Goal: Task Accomplishment & Management: Use online tool/utility

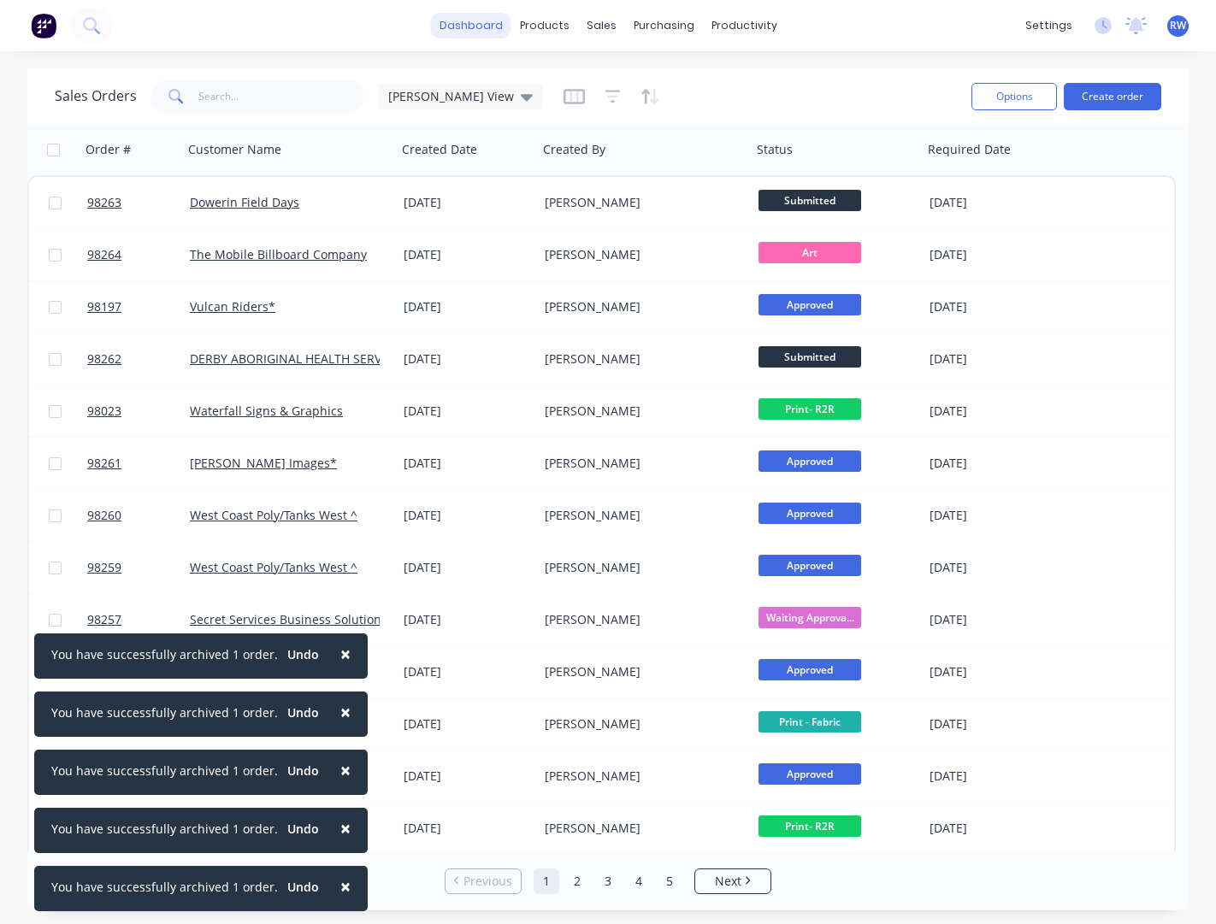
click at [463, 23] on link "dashboard" at bounding box center [471, 26] width 80 height 26
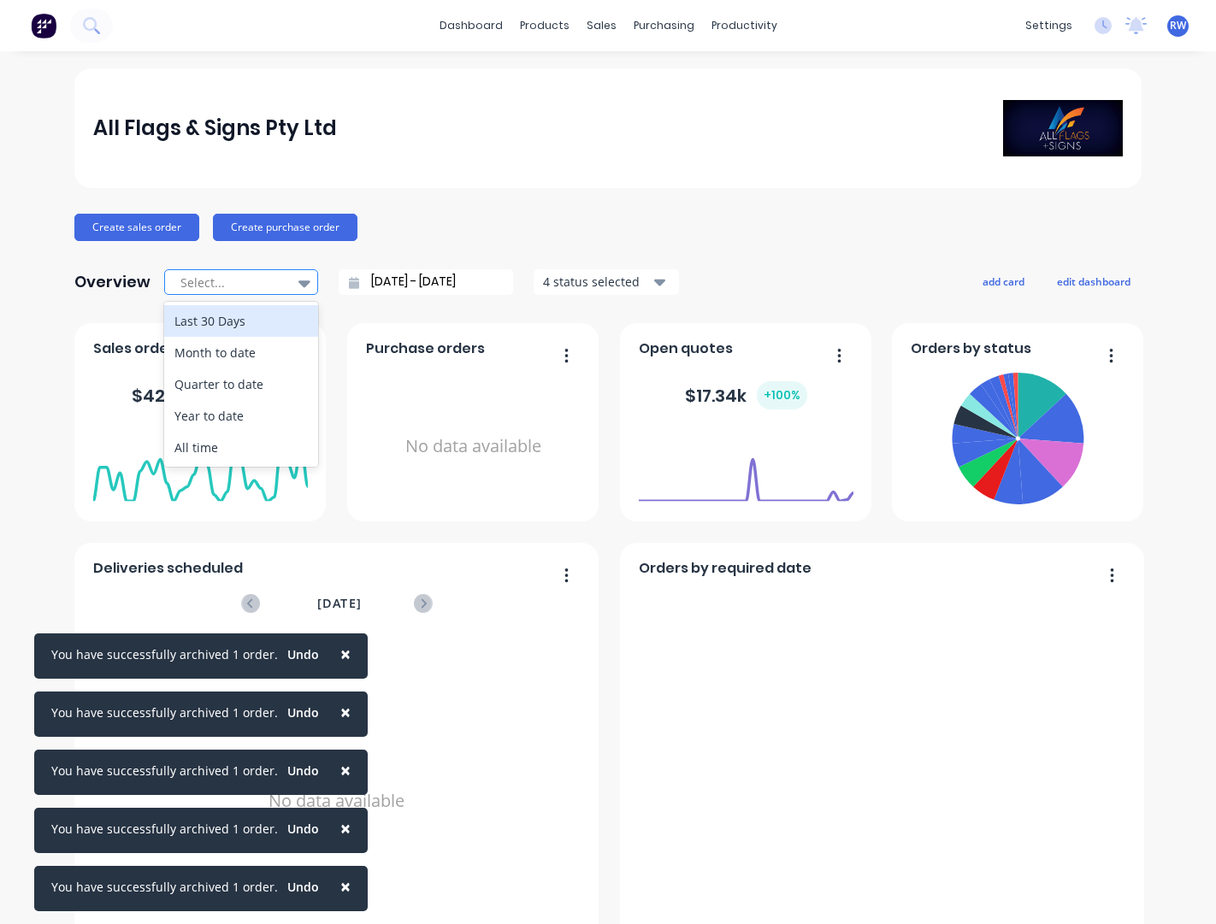
click at [265, 279] on div at bounding box center [233, 282] width 108 height 21
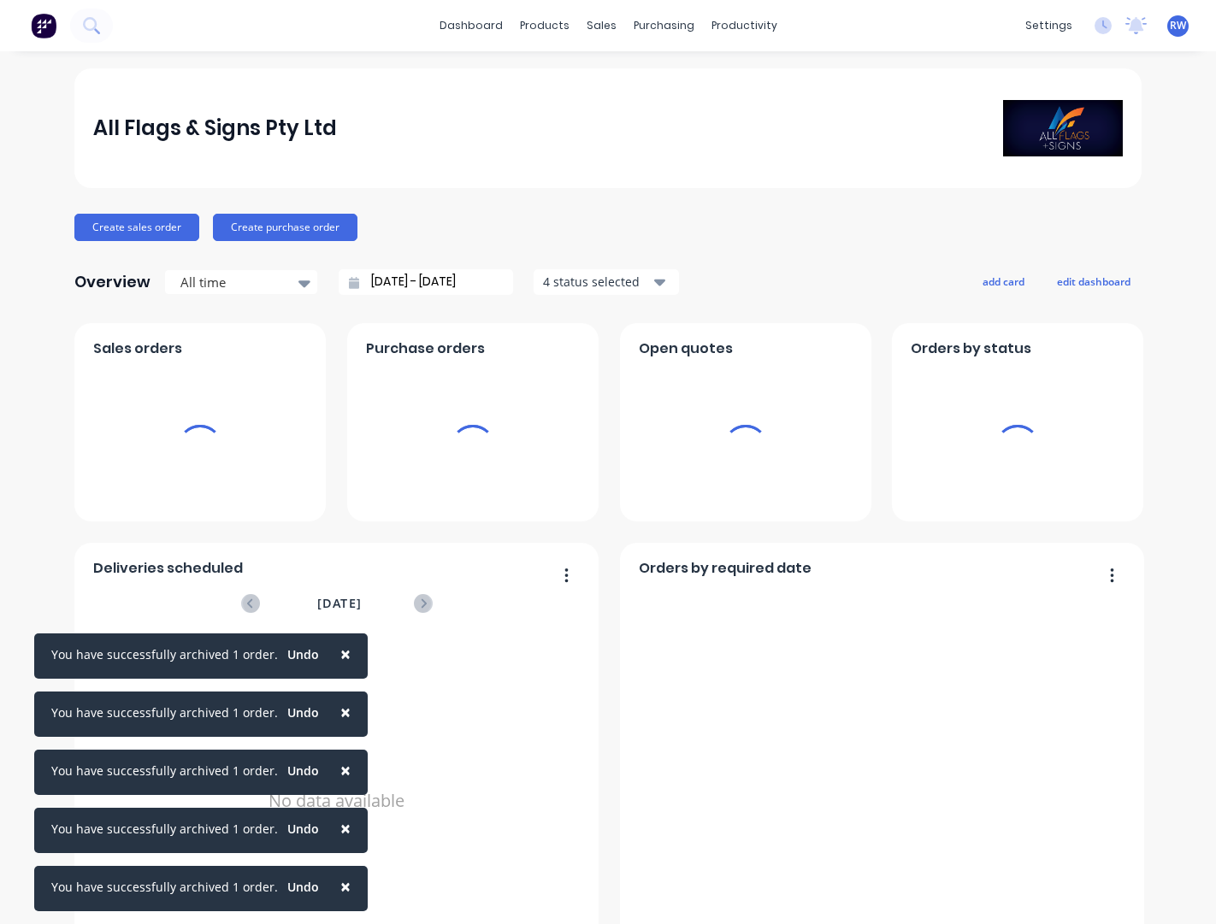
click at [177, 447] on div at bounding box center [200, 446] width 62 height 62
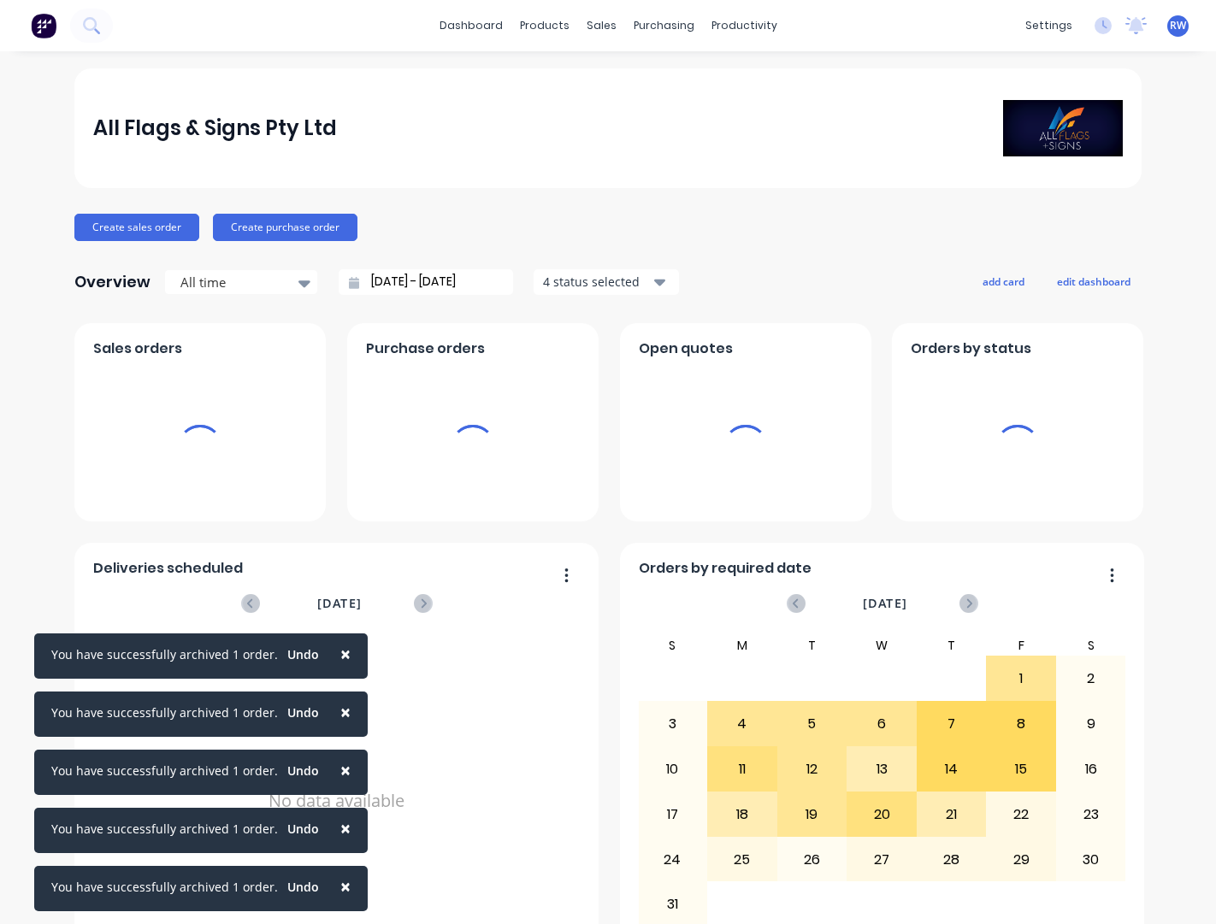
type input "[DATE] - [DATE]"
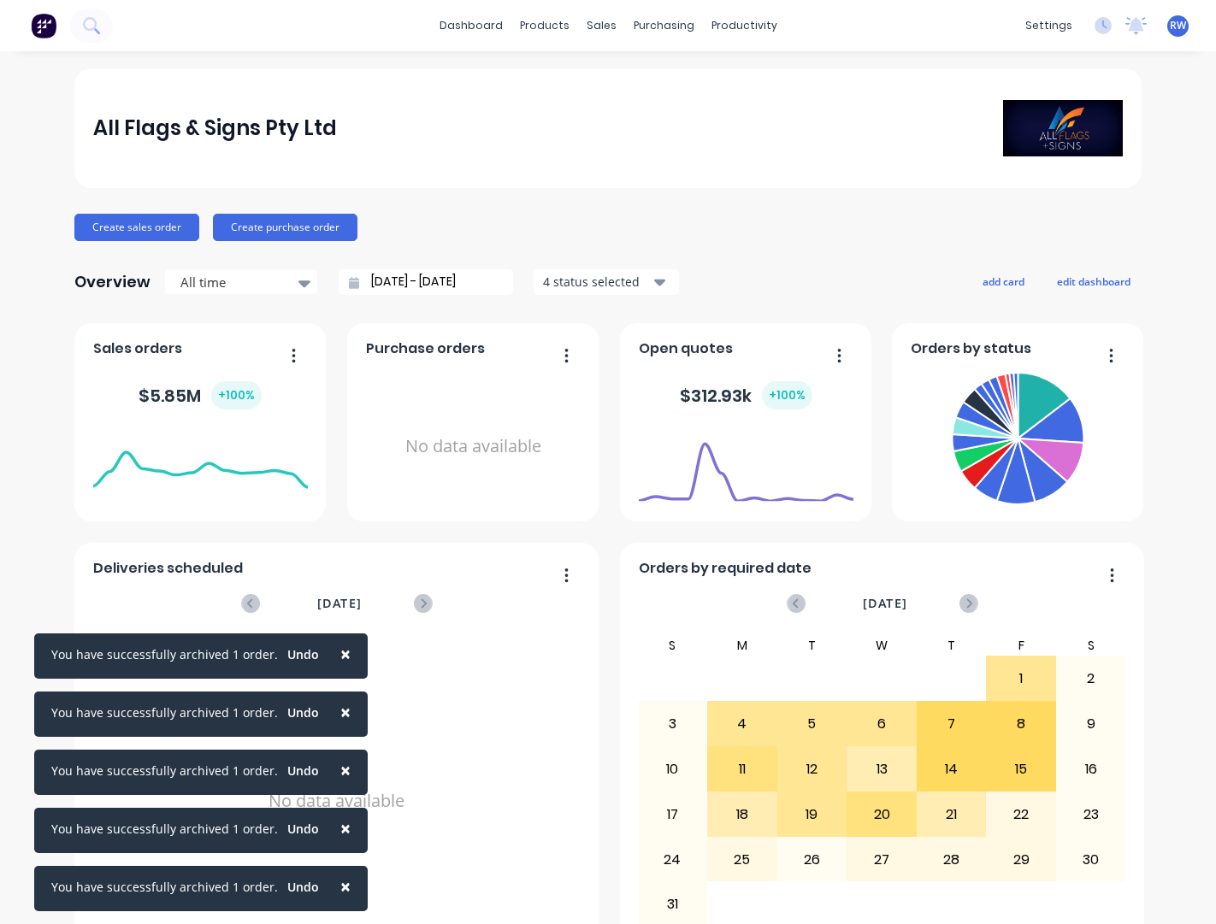
click at [1101, 352] on button "button" at bounding box center [1105, 357] width 36 height 27
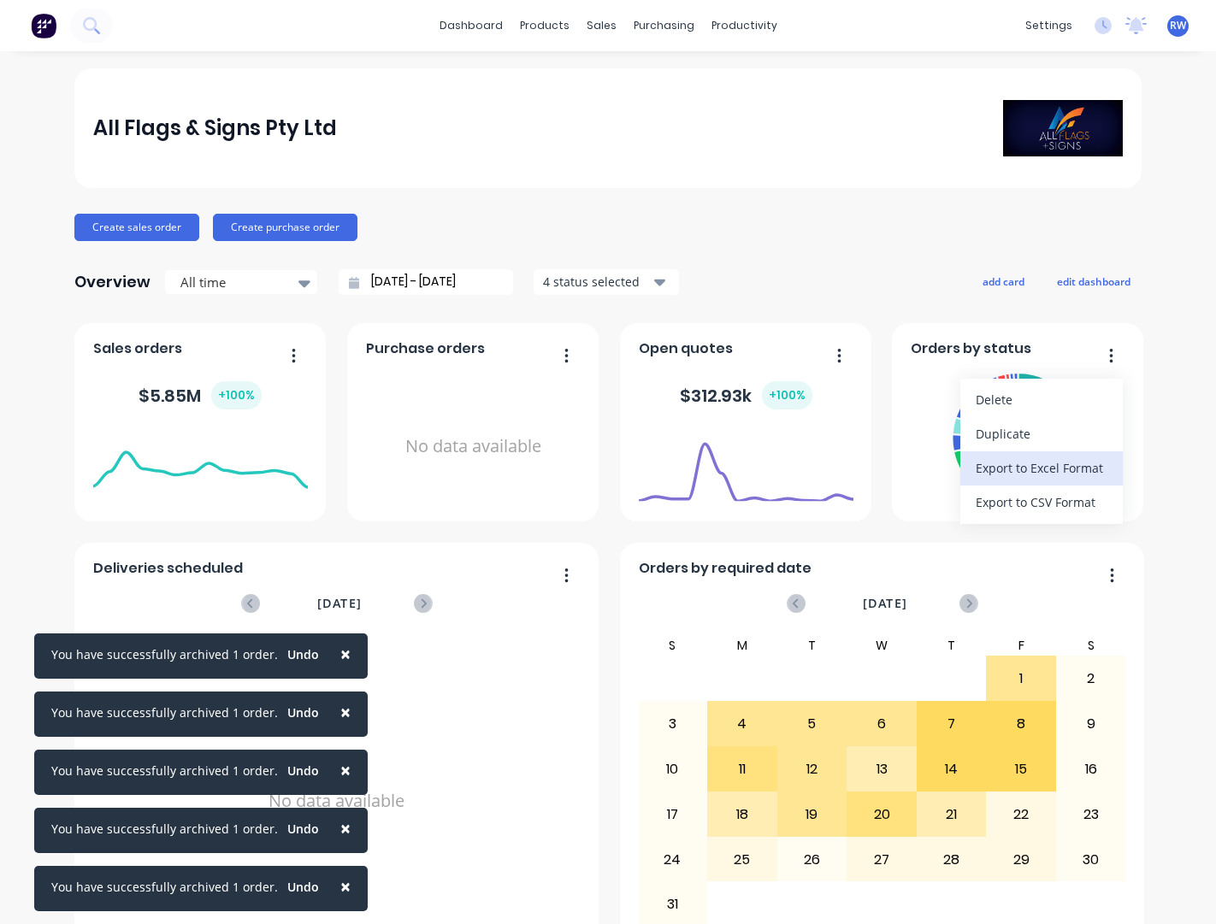
click at [1032, 469] on div "Export to Excel Format" at bounding box center [1041, 468] width 132 height 25
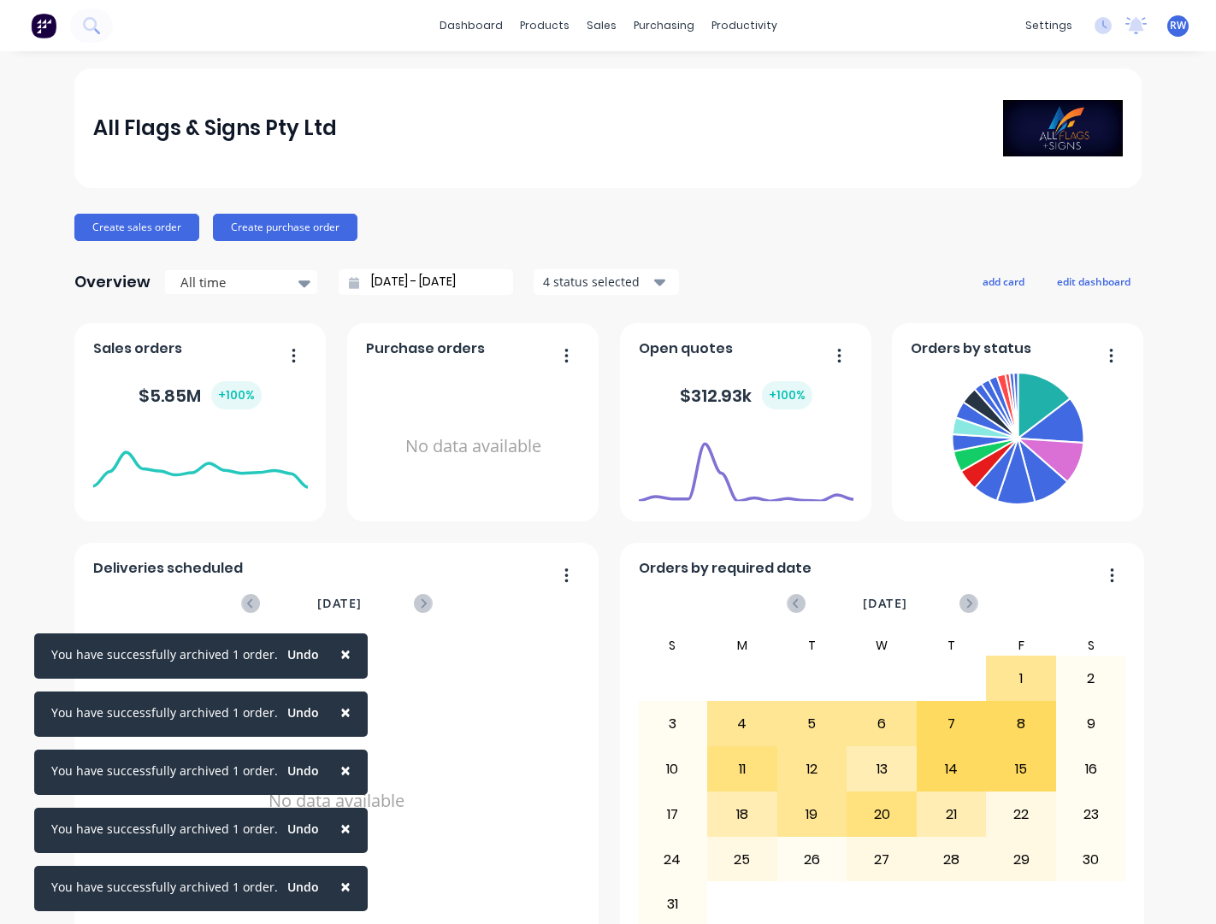
click at [340, 650] on span "×" at bounding box center [345, 654] width 10 height 24
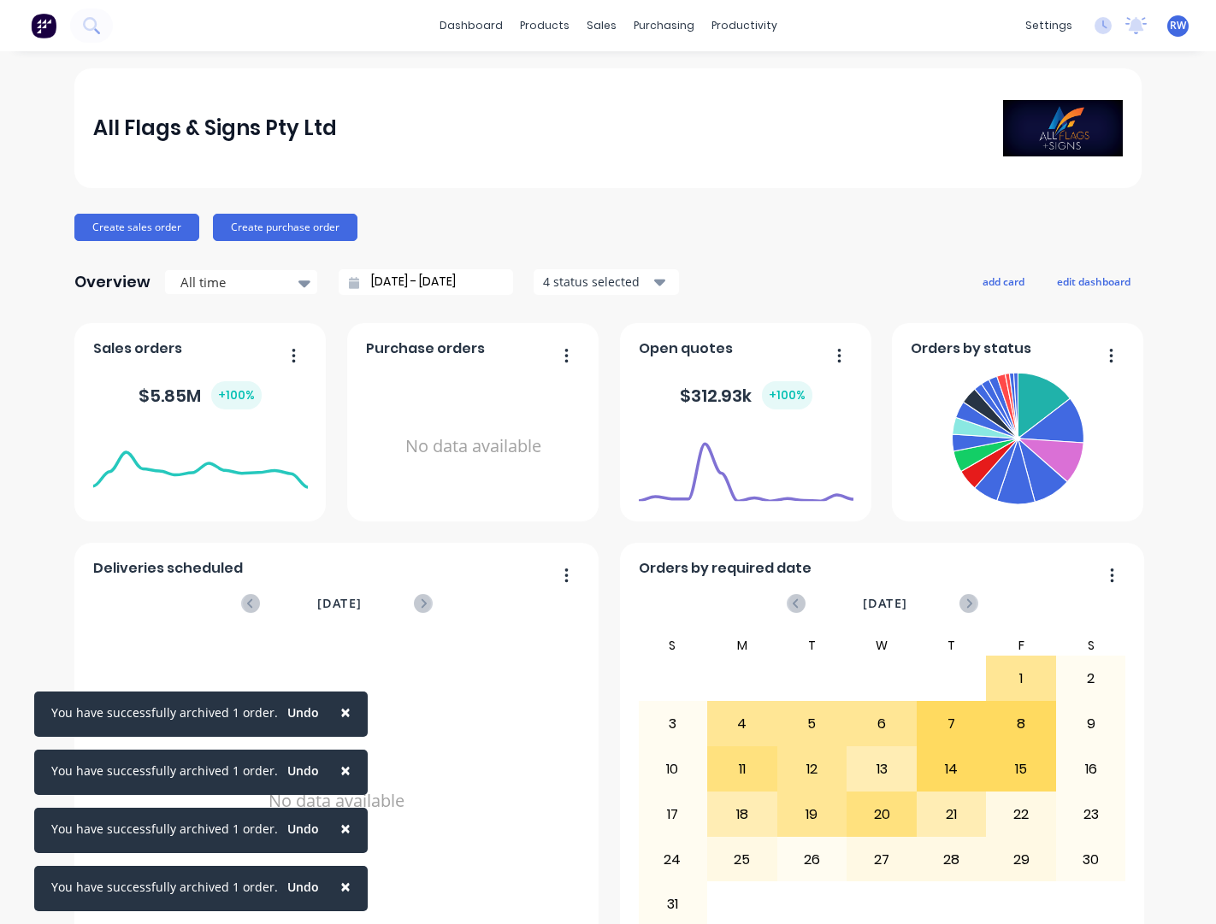
click at [340, 714] on span "×" at bounding box center [345, 712] width 10 height 24
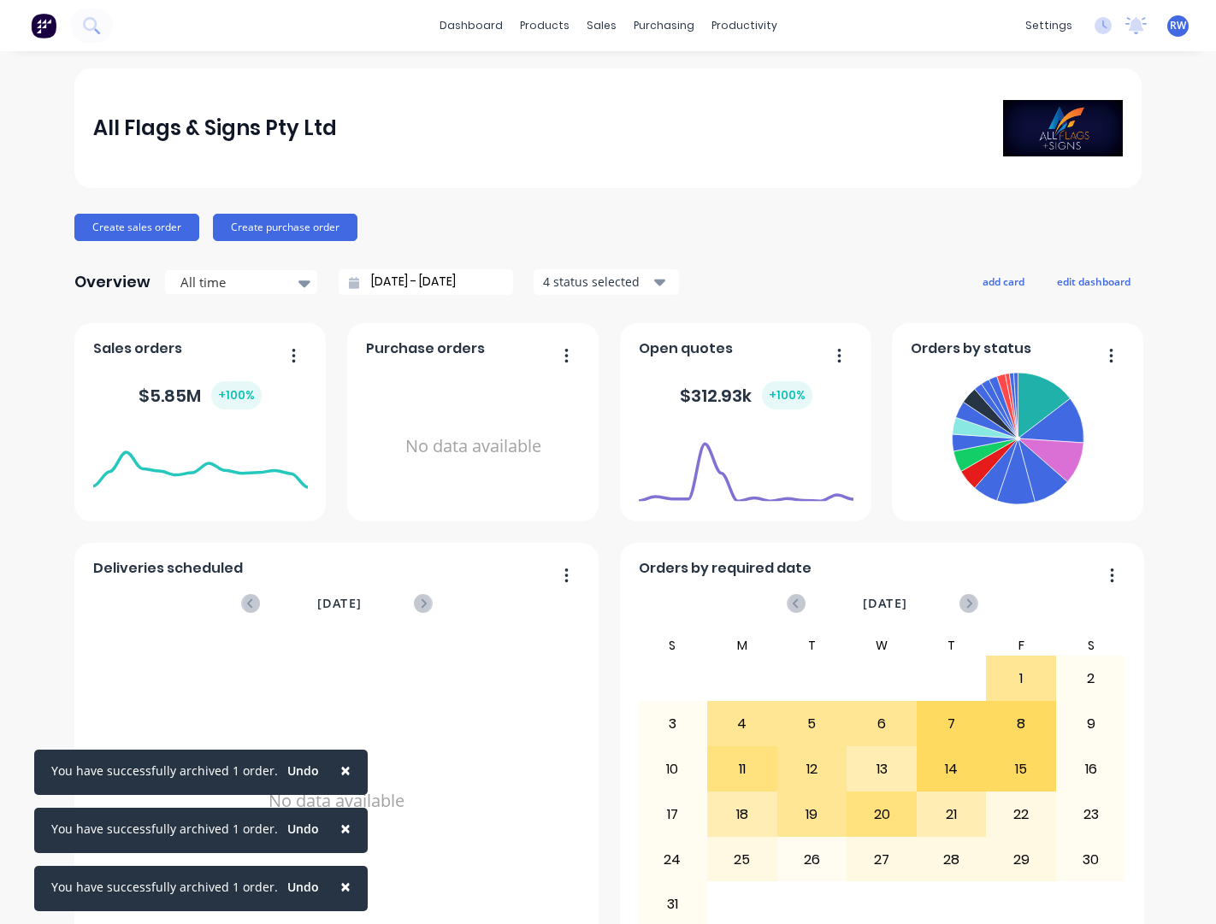
click at [331, 767] on button "×" at bounding box center [345, 770] width 44 height 41
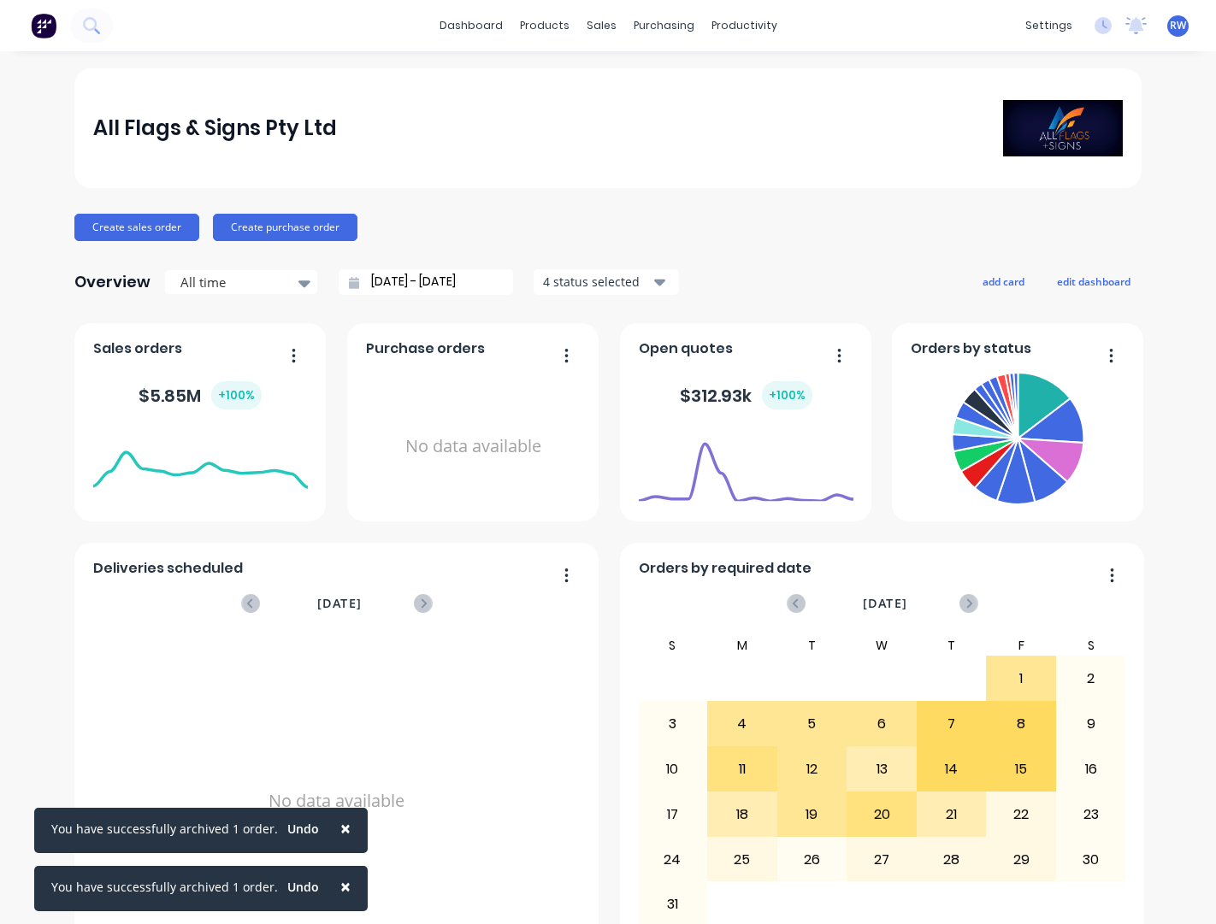
drag, startPoint x: 338, startPoint y: 831, endPoint x: 340, endPoint y: 869, distance: 37.7
click at [340, 831] on span "×" at bounding box center [345, 828] width 10 height 24
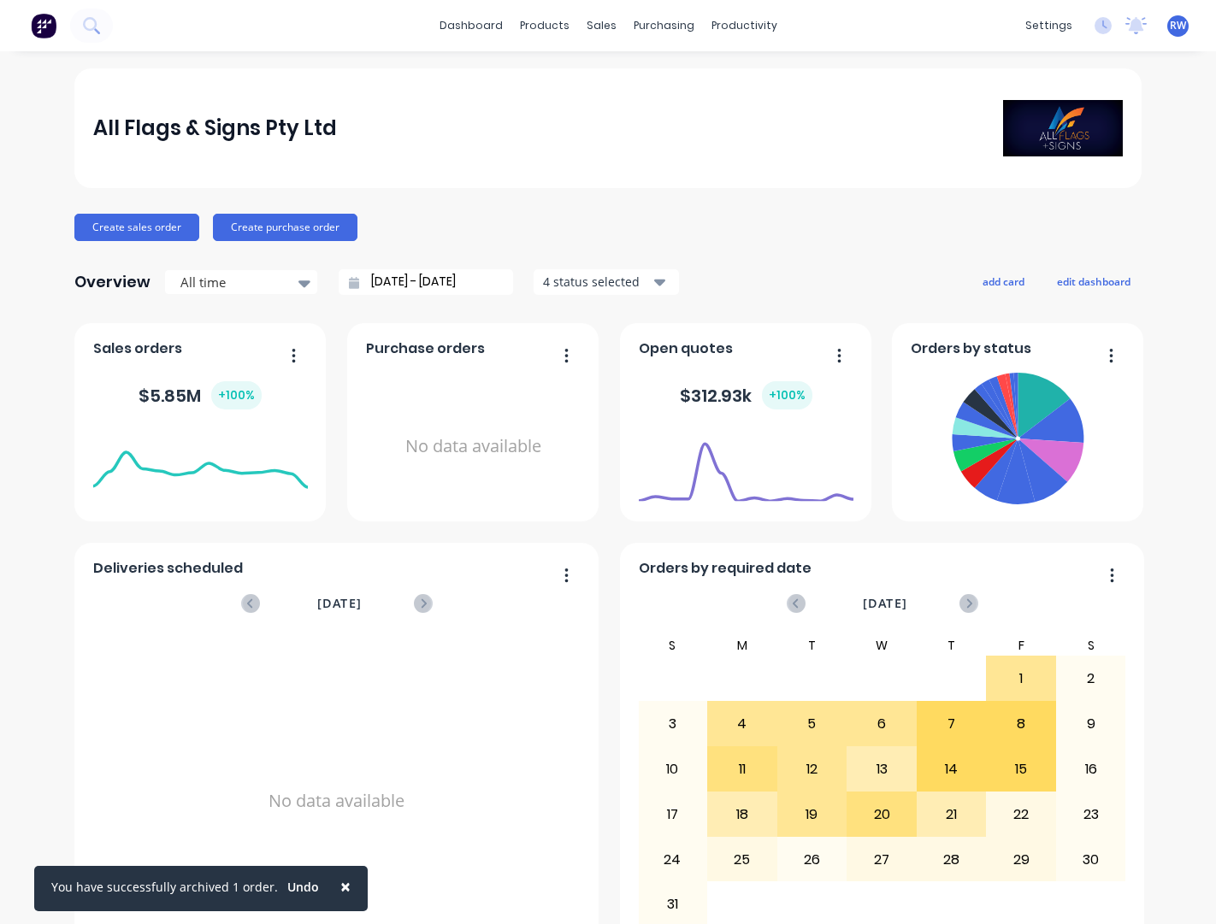
click at [340, 886] on span "×" at bounding box center [345, 887] width 10 height 24
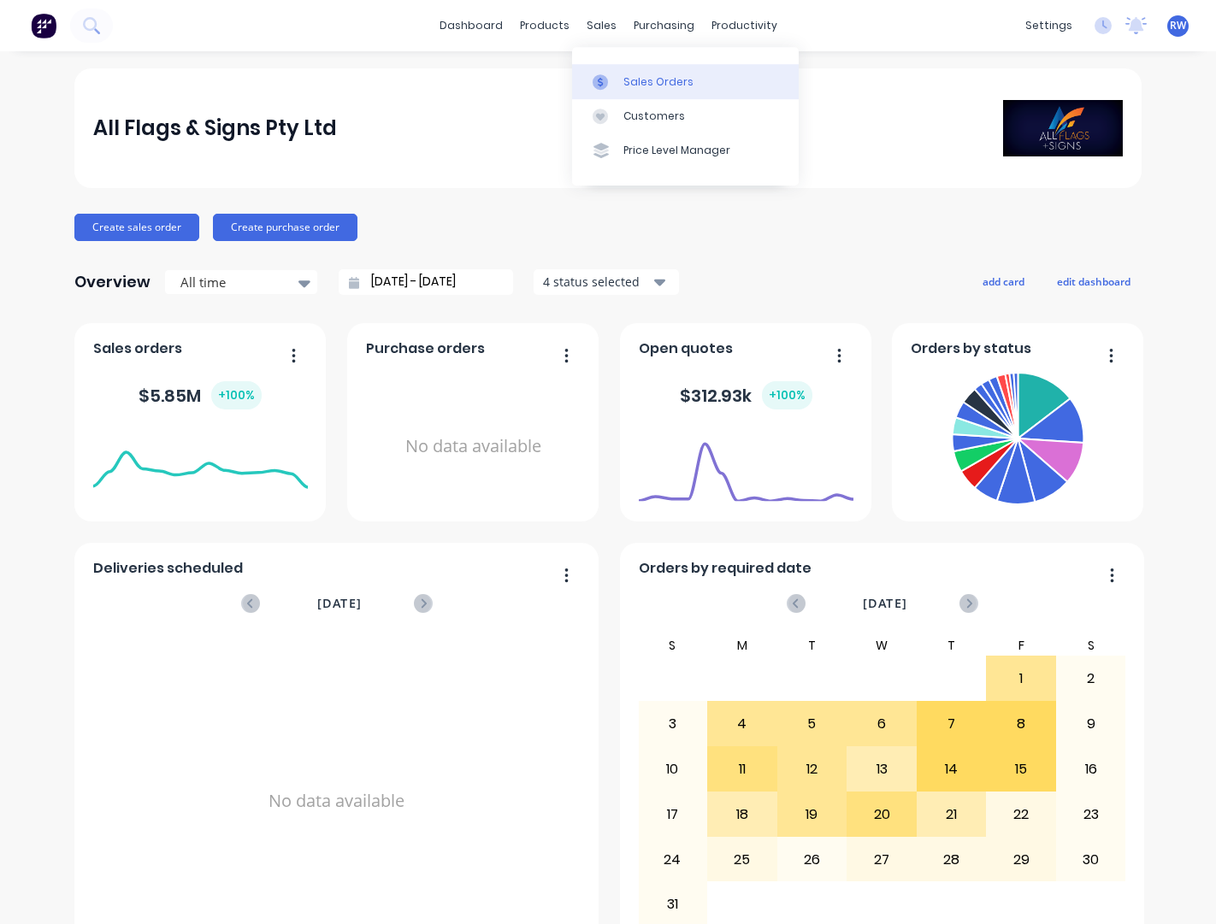
click at [650, 85] on div "Sales Orders" at bounding box center [658, 81] width 70 height 15
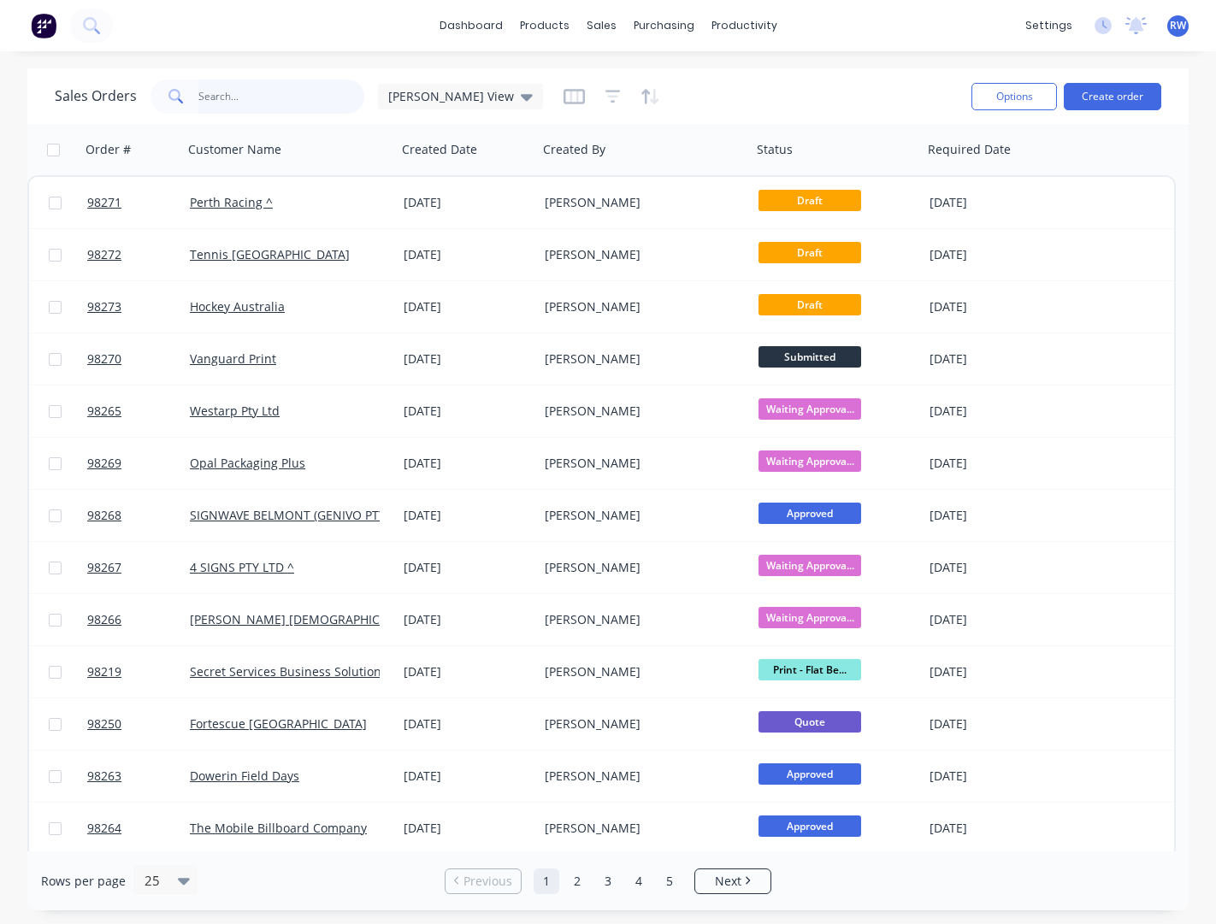
click at [250, 96] on input "text" at bounding box center [281, 97] width 167 height 34
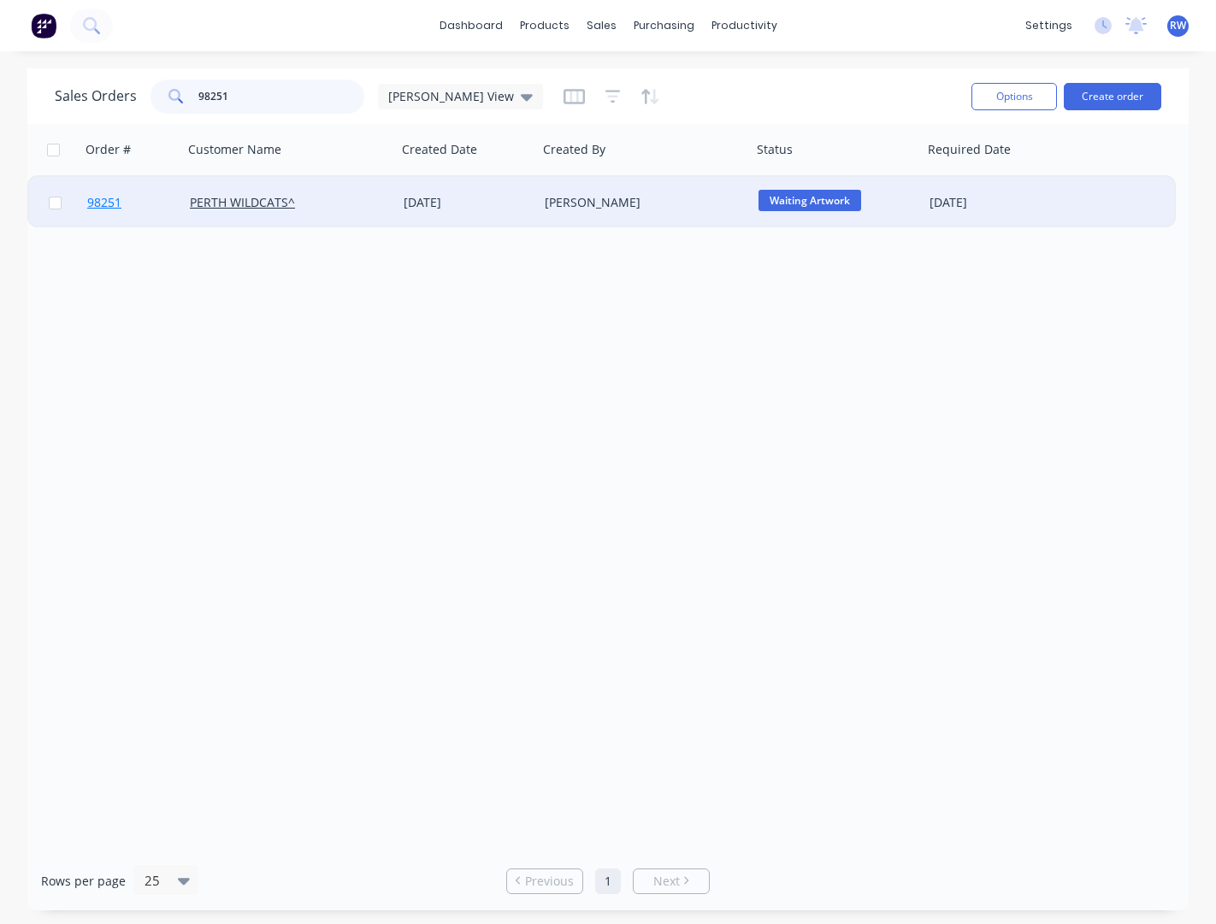
type input "98251"
click at [104, 203] on span "98251" at bounding box center [104, 202] width 34 height 17
